Goal: Check status

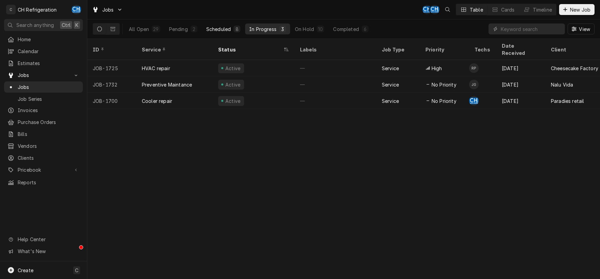
click at [229, 28] on div "Scheduled" at bounding box center [218, 29] width 25 height 7
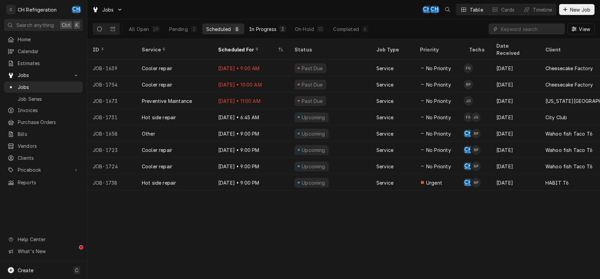
click at [257, 29] on div "In Progress" at bounding box center [262, 29] width 27 height 7
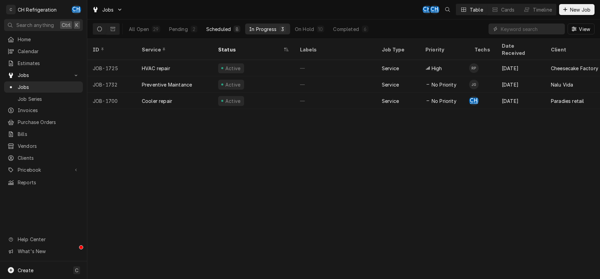
click at [211, 29] on div "Scheduled" at bounding box center [218, 29] width 25 height 7
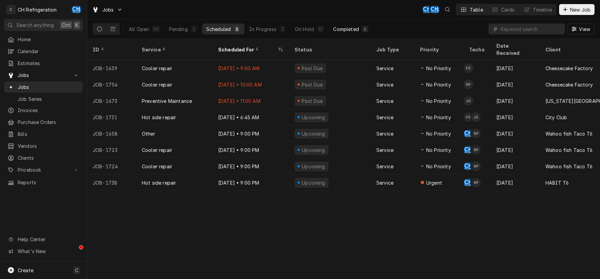
click at [347, 30] on div "Completed" at bounding box center [346, 29] width 26 height 7
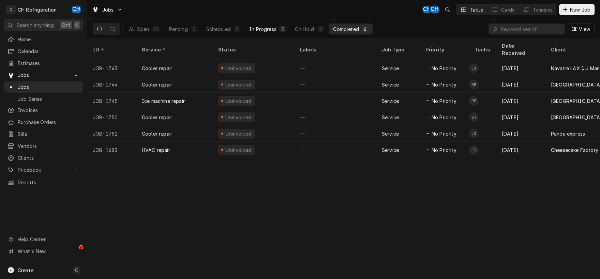
click at [264, 29] on div "In Progress" at bounding box center [262, 29] width 27 height 7
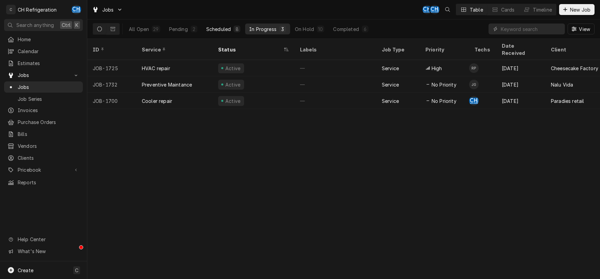
click at [229, 29] on div "Scheduled" at bounding box center [218, 29] width 25 height 7
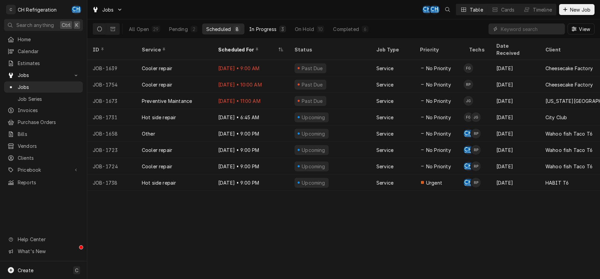
click at [256, 32] on div "In Progress" at bounding box center [262, 29] width 27 height 7
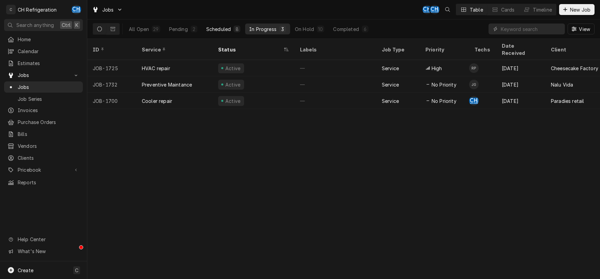
click at [223, 31] on div "Scheduled" at bounding box center [218, 29] width 25 height 7
